Goal: Check status

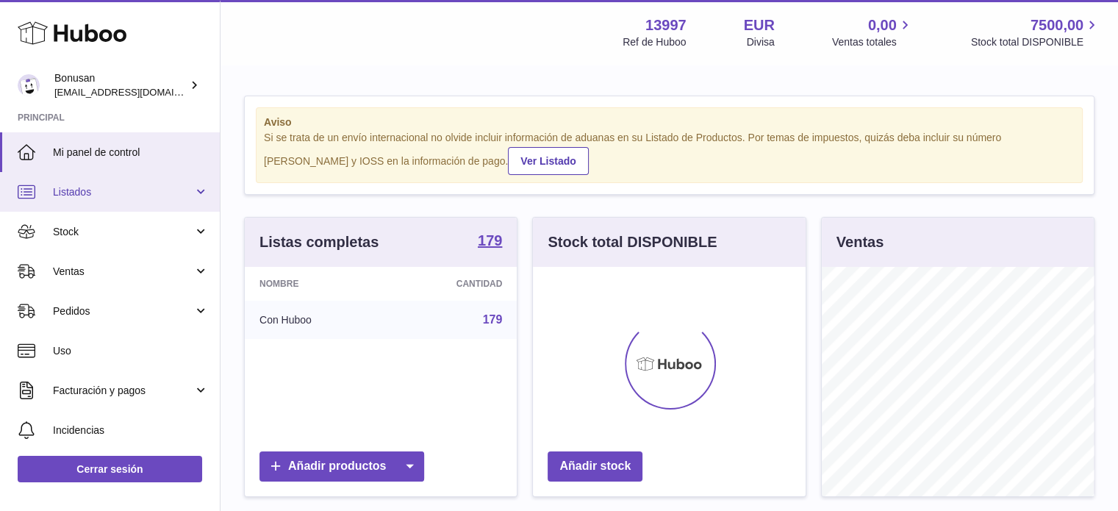
scroll to position [229, 273]
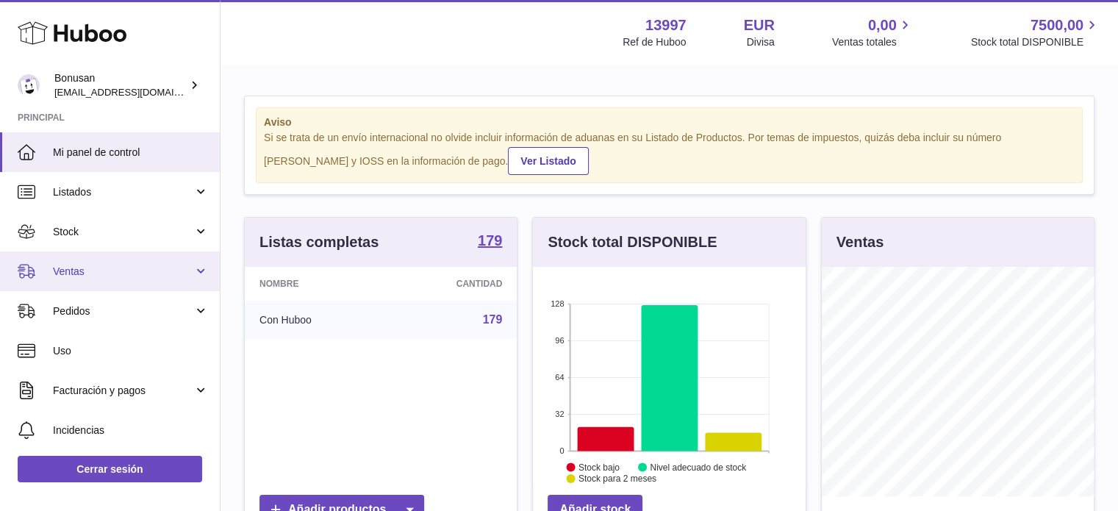
click at [87, 281] on link "Ventas" at bounding box center [110, 271] width 220 height 40
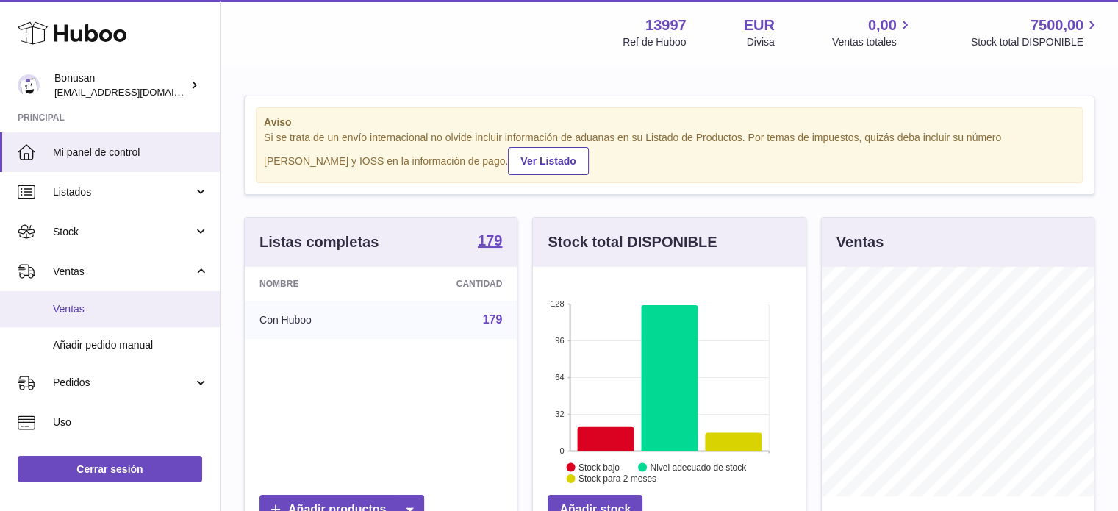
click at [87, 308] on span "Ventas" at bounding box center [131, 309] width 156 height 14
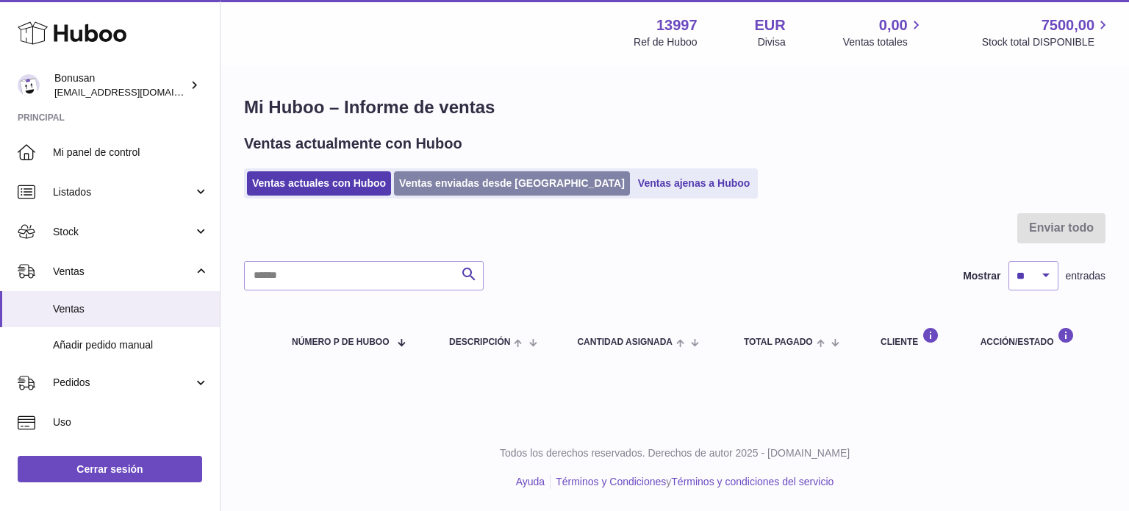
click at [451, 174] on link "Ventas enviadas desde [GEOGRAPHIC_DATA]" at bounding box center [512, 183] width 236 height 24
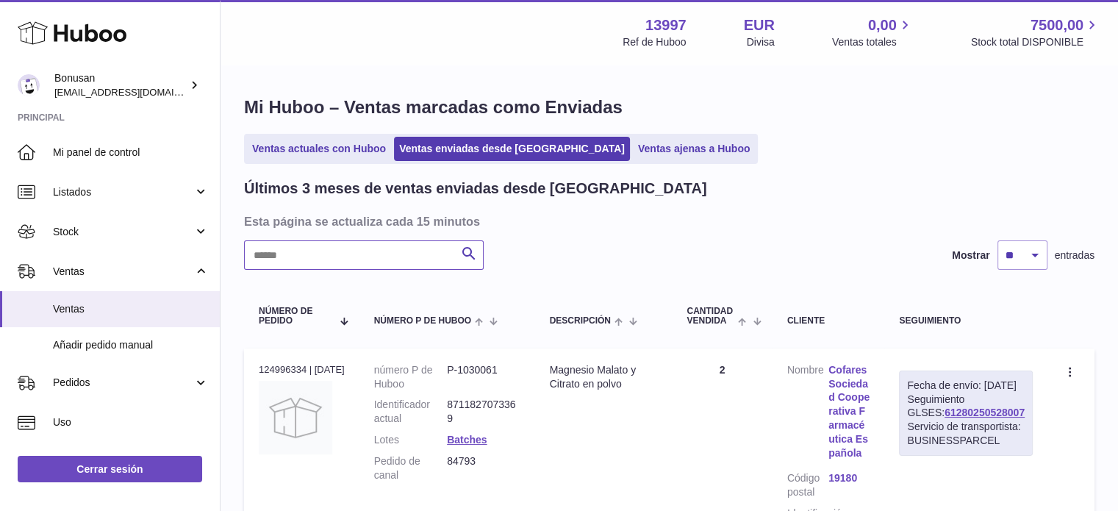
click at [400, 261] on input "text" at bounding box center [364, 254] width 240 height 29
paste input "*****"
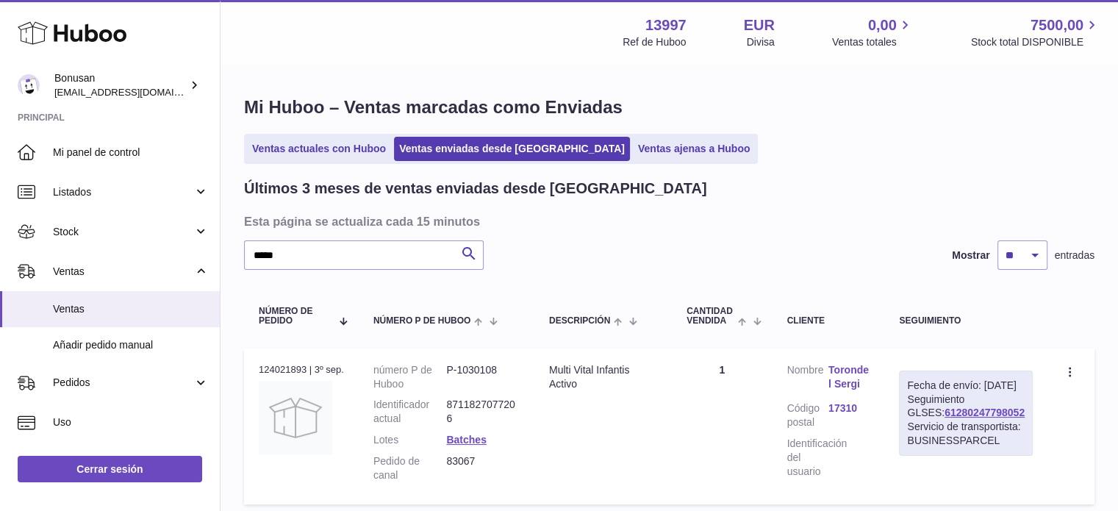
drag, startPoint x: 1027, startPoint y: 438, endPoint x: 935, endPoint y: 439, distance: 92.7
click at [935, 439] on div "Fecha de envío: 3º sep. 2025 Seguimiento GLSES: 61280247798052 Servicio de tran…" at bounding box center [966, 413] width 134 height 85
copy link "61280247798052"
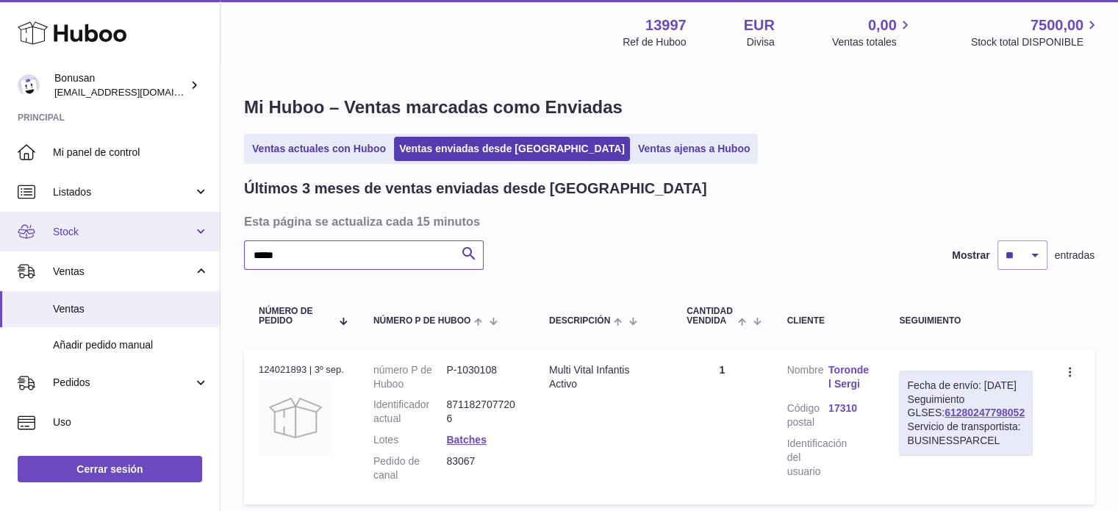
click at [155, 238] on div "Huboo Bonusan internalAdmin-13997@internal.huboo.com Principal Mi panel de cont…" at bounding box center [559, 477] width 1118 height 954
paste input "text"
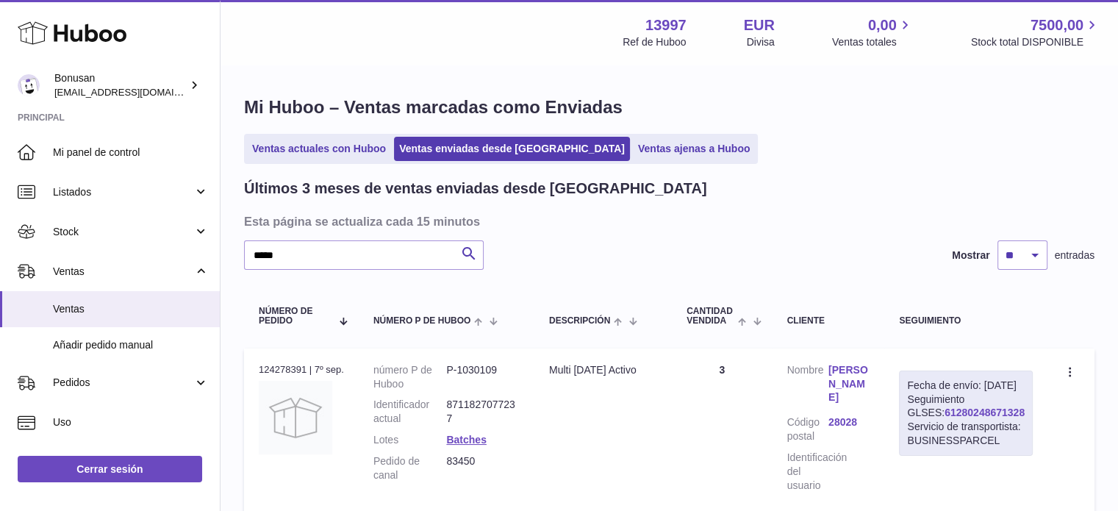
drag, startPoint x: 1028, startPoint y: 439, endPoint x: 942, endPoint y: 438, distance: 86.0
click at [942, 438] on div "Fecha de envío: 8º sep. 2025 Seguimiento GLSES: 61280248671328 Servicio de tran…" at bounding box center [966, 413] width 134 height 85
copy link "61280248671328"
drag, startPoint x: 249, startPoint y: 260, endPoint x: 162, endPoint y: 268, distance: 87.9
click at [167, 263] on div "Huboo Bonusan internalAdmin-13997@internal.huboo.com Principal Mi panel de cont…" at bounding box center [559, 319] width 1118 height 638
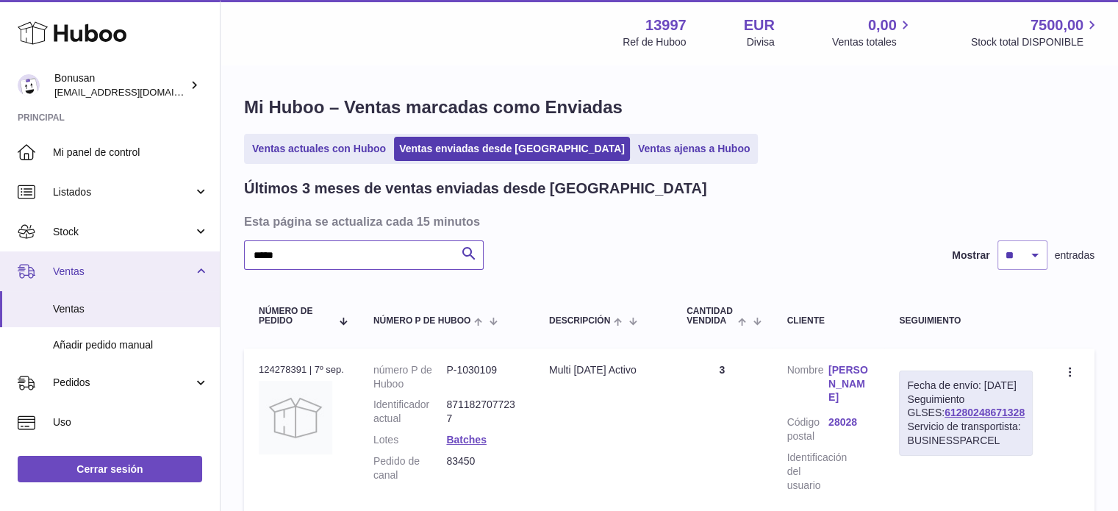
paste input "text"
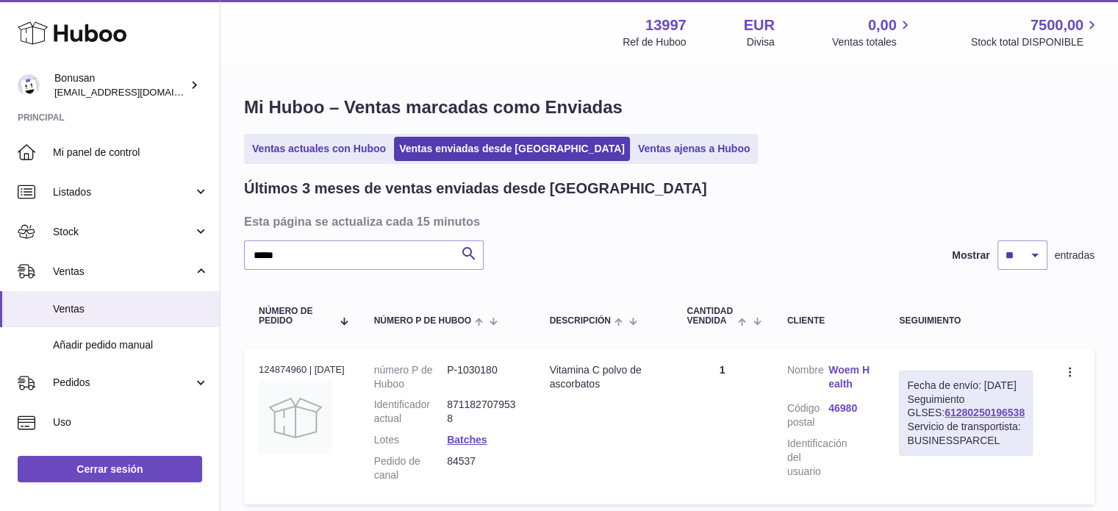
drag, startPoint x: 1029, startPoint y: 440, endPoint x: 938, endPoint y: 443, distance: 90.5
click at [938, 443] on div "Fecha de envío: 17º sep. 2025 Seguimiento GLSES: 61280250196538 Servicio de tra…" at bounding box center [966, 413] width 134 height 85
copy link "61280250196538"
drag, startPoint x: 1077, startPoint y: 429, endPoint x: 1065, endPoint y: 429, distance: 11.8
click at [1077, 429] on td "Crear una incidencia Duplicar la orden" at bounding box center [1071, 427] width 47 height 156
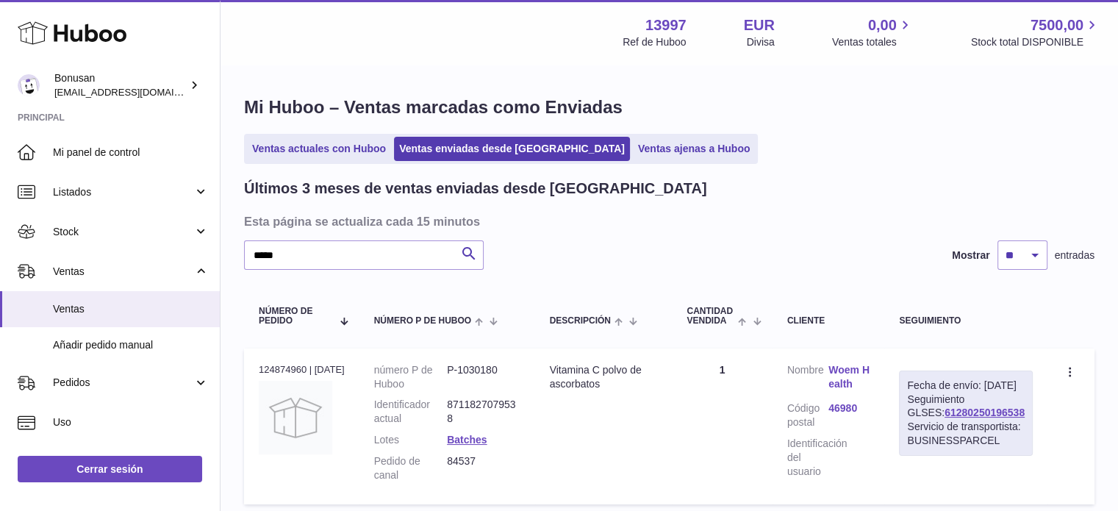
drag, startPoint x: 1025, startPoint y: 440, endPoint x: 927, endPoint y: 443, distance: 97.8
click at [927, 443] on td "Fecha de envío: 17º sep. 2025 Seguimiento GLSES: 61280250196538 Servicio de tra…" at bounding box center [966, 427] width 163 height 156
copy link "61280250196538"
drag, startPoint x: 468, startPoint y: 461, endPoint x: 456, endPoint y: 461, distance: 11.8
click at [456, 461] on dd "84537" at bounding box center [483, 468] width 73 height 28
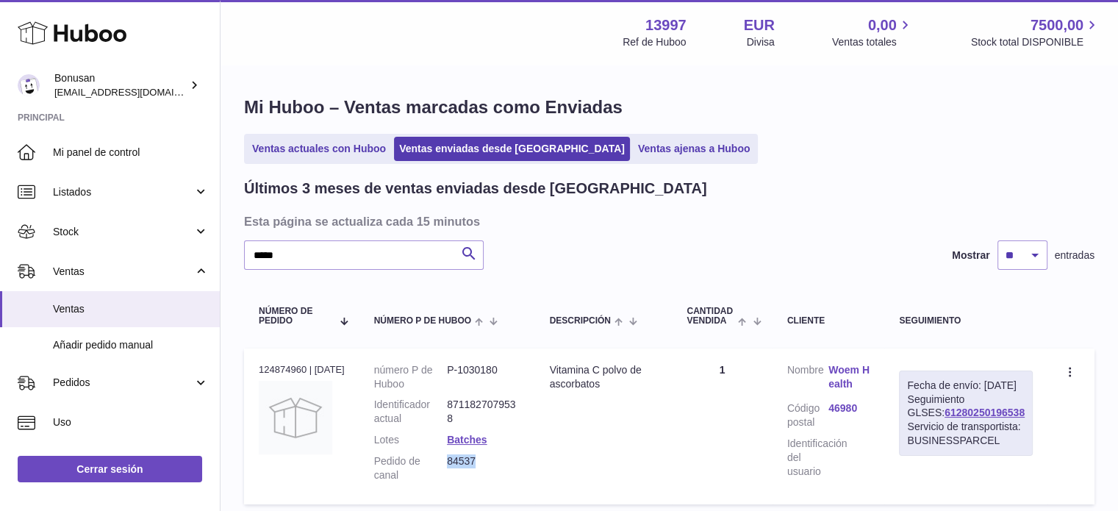
copy dd "84537"
click at [869, 379] on link "Woem Health" at bounding box center [849, 377] width 41 height 28
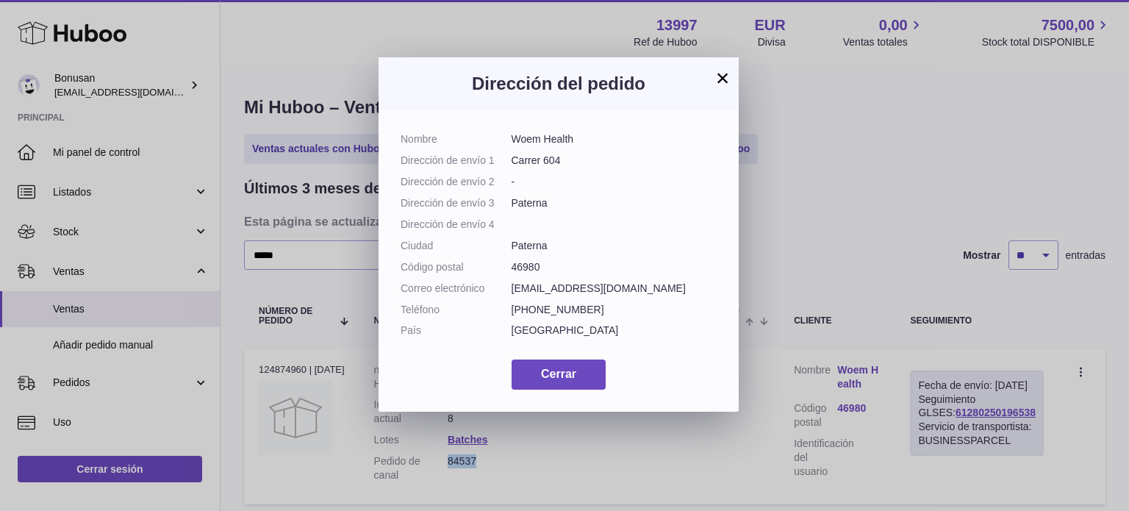
drag, startPoint x: 588, startPoint y: 140, endPoint x: 515, endPoint y: 144, distance: 72.2
click at [515, 144] on dd "Woem Health" at bounding box center [615, 139] width 206 height 14
copy dd "Woem Health"
click at [537, 390] on button "Cerrar" at bounding box center [559, 375] width 94 height 30
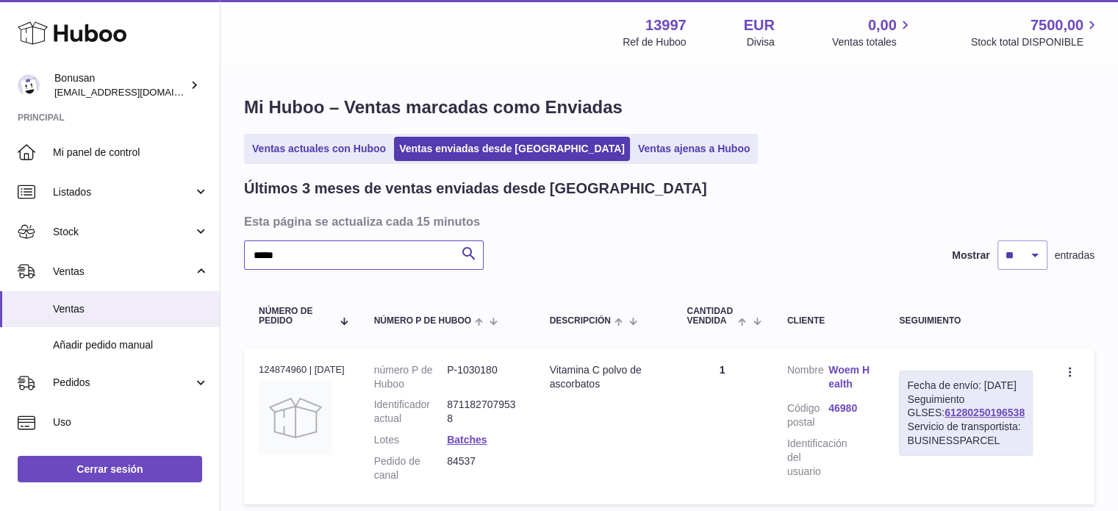
drag, startPoint x: 306, startPoint y: 256, endPoint x: 224, endPoint y: 252, distance: 81.7
paste input "text"
type input "*****"
drag, startPoint x: 1026, startPoint y: 435, endPoint x: 935, endPoint y: 437, distance: 91.2
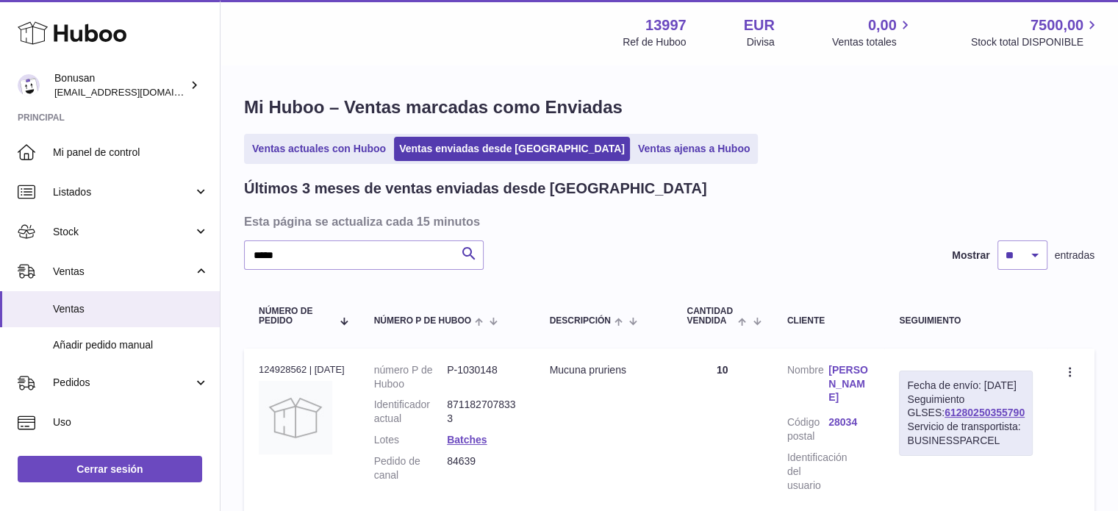
click at [935, 437] on div "Fecha de envío: 18º sep. 2025 Seguimiento GLSES: 61280250355790 Servicio de tra…" at bounding box center [966, 413] width 134 height 85
copy link "61280250355790"
